Goal: Check status: Check status

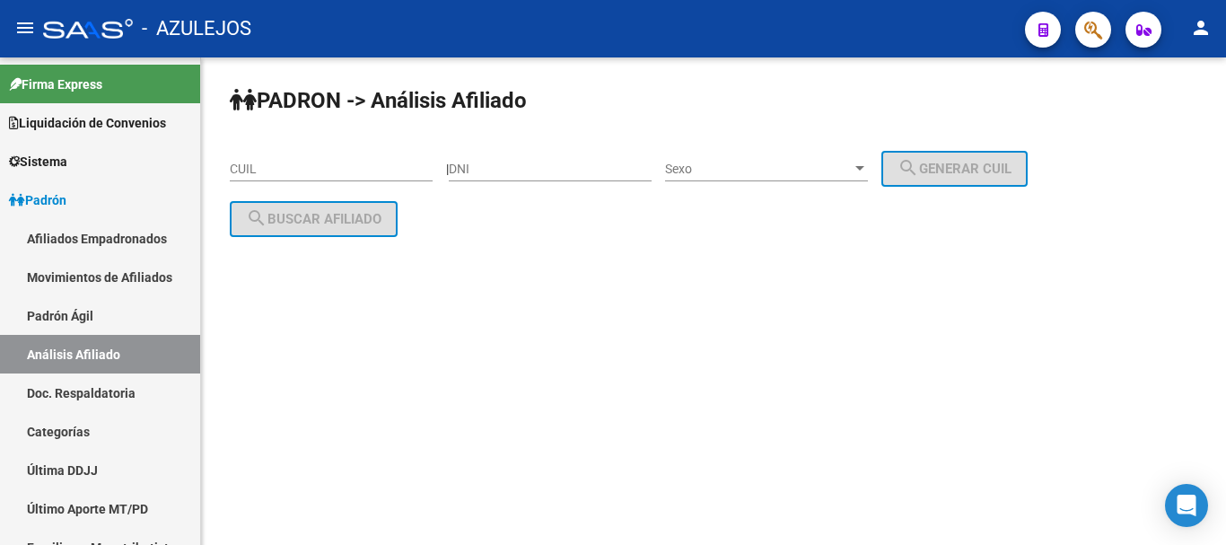
click at [579, 166] on input "DNI" at bounding box center [550, 169] width 203 height 15
paste input "29531765"
type input "29531765"
click at [794, 160] on div "Sexo Sexo" at bounding box center [766, 163] width 203 height 36
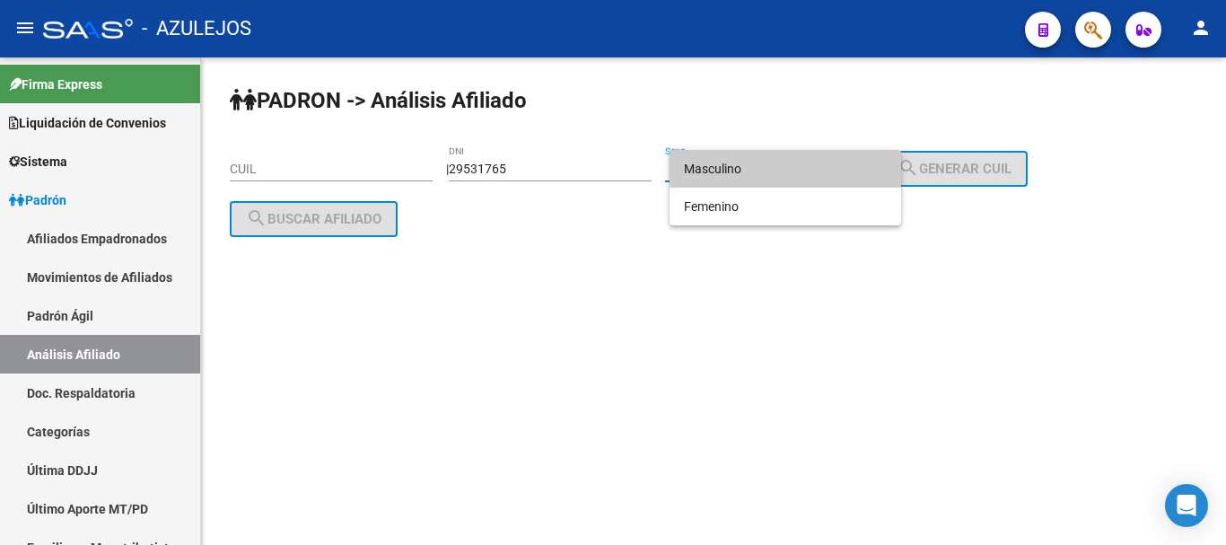
click at [767, 165] on span "Masculino" at bounding box center [785, 169] width 203 height 38
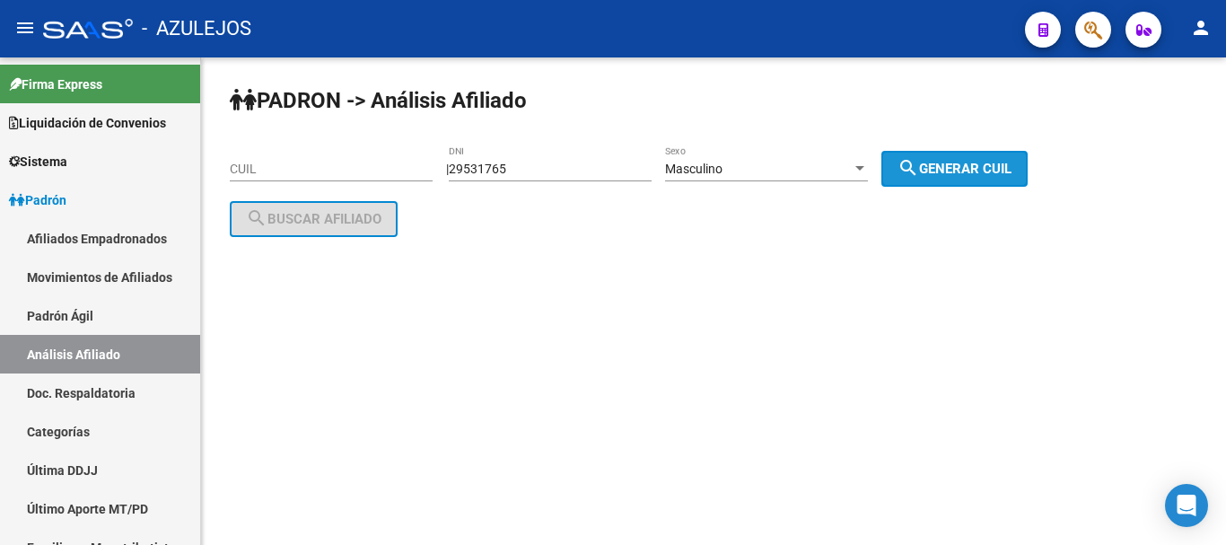
click at [973, 162] on span "search Generar CUIL" at bounding box center [955, 169] width 114 height 16
type input "20-29531765-6"
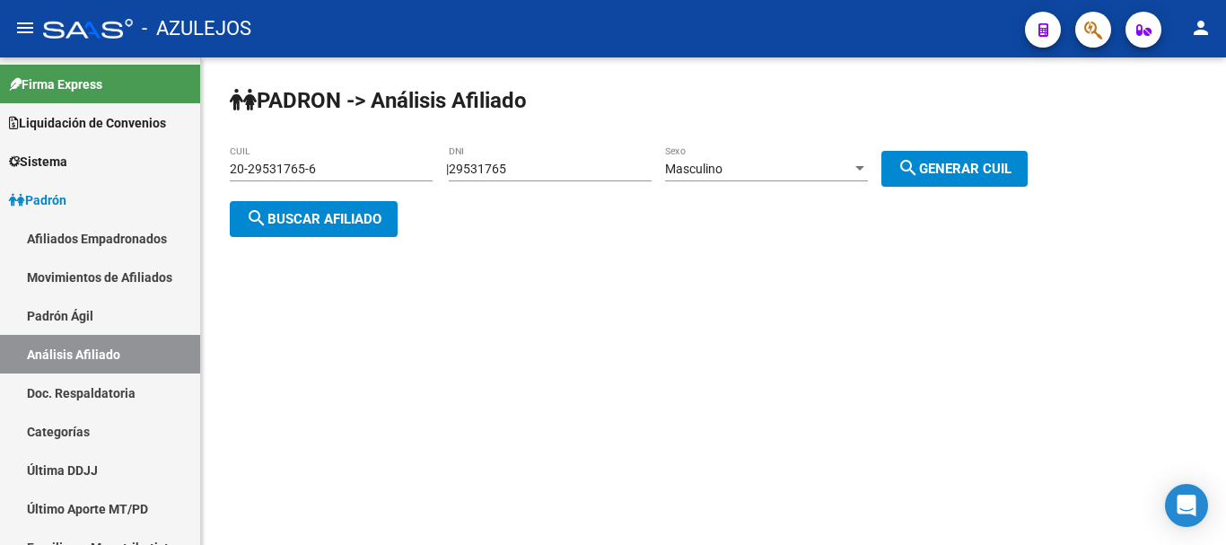
click at [311, 224] on span "search Buscar afiliado" at bounding box center [314, 219] width 136 height 16
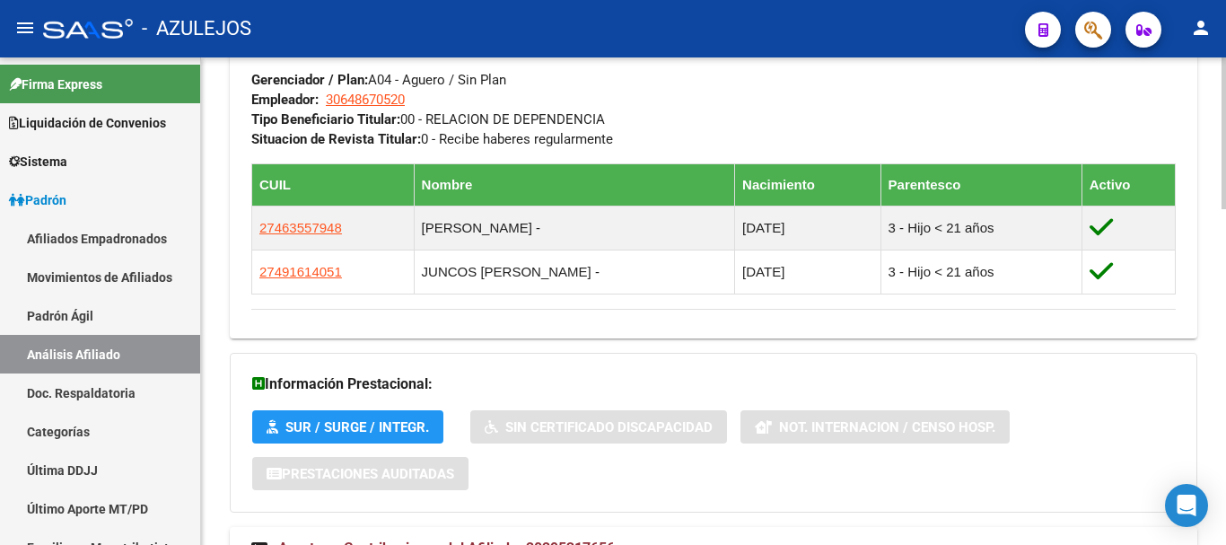
scroll to position [1075, 0]
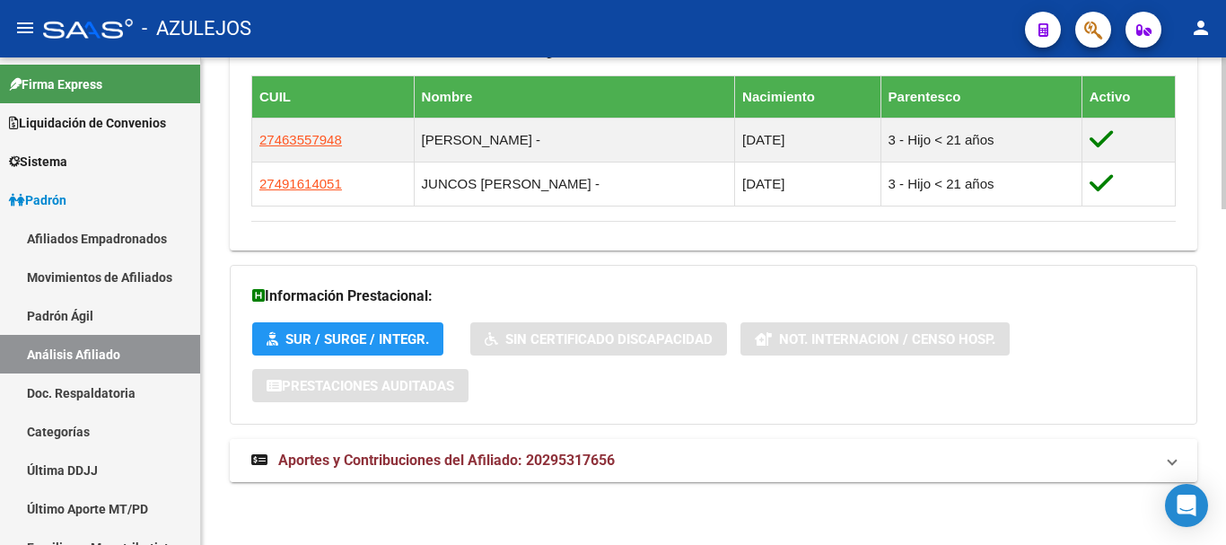
click at [402, 460] on span "Aportes y Contribuciones del Afiliado: 20295317656" at bounding box center [446, 460] width 337 height 17
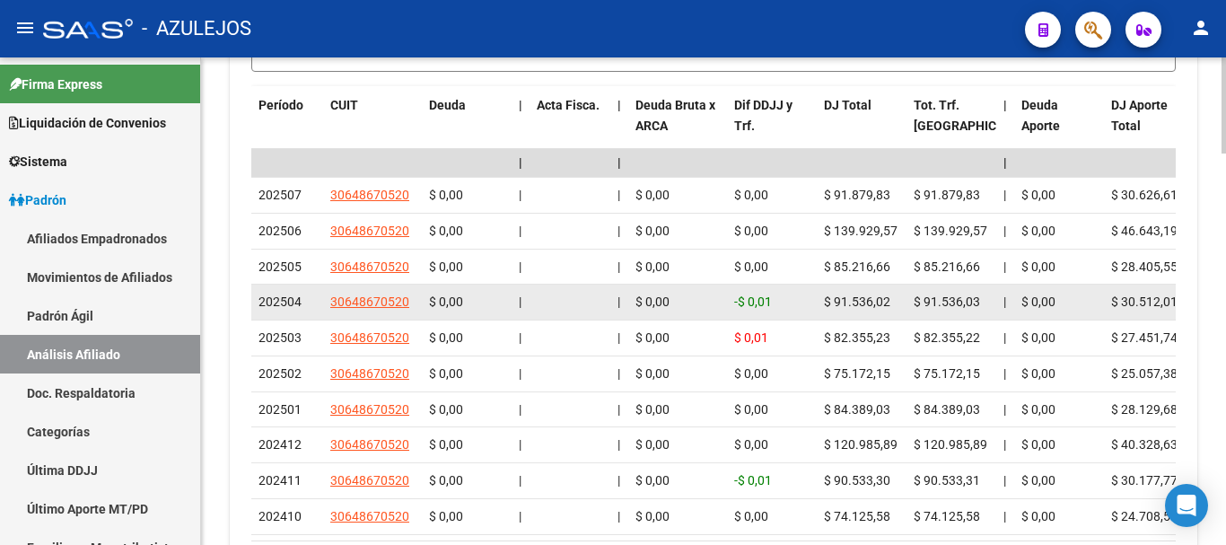
scroll to position [1806, 0]
